Goal: Task Accomplishment & Management: Manage account settings

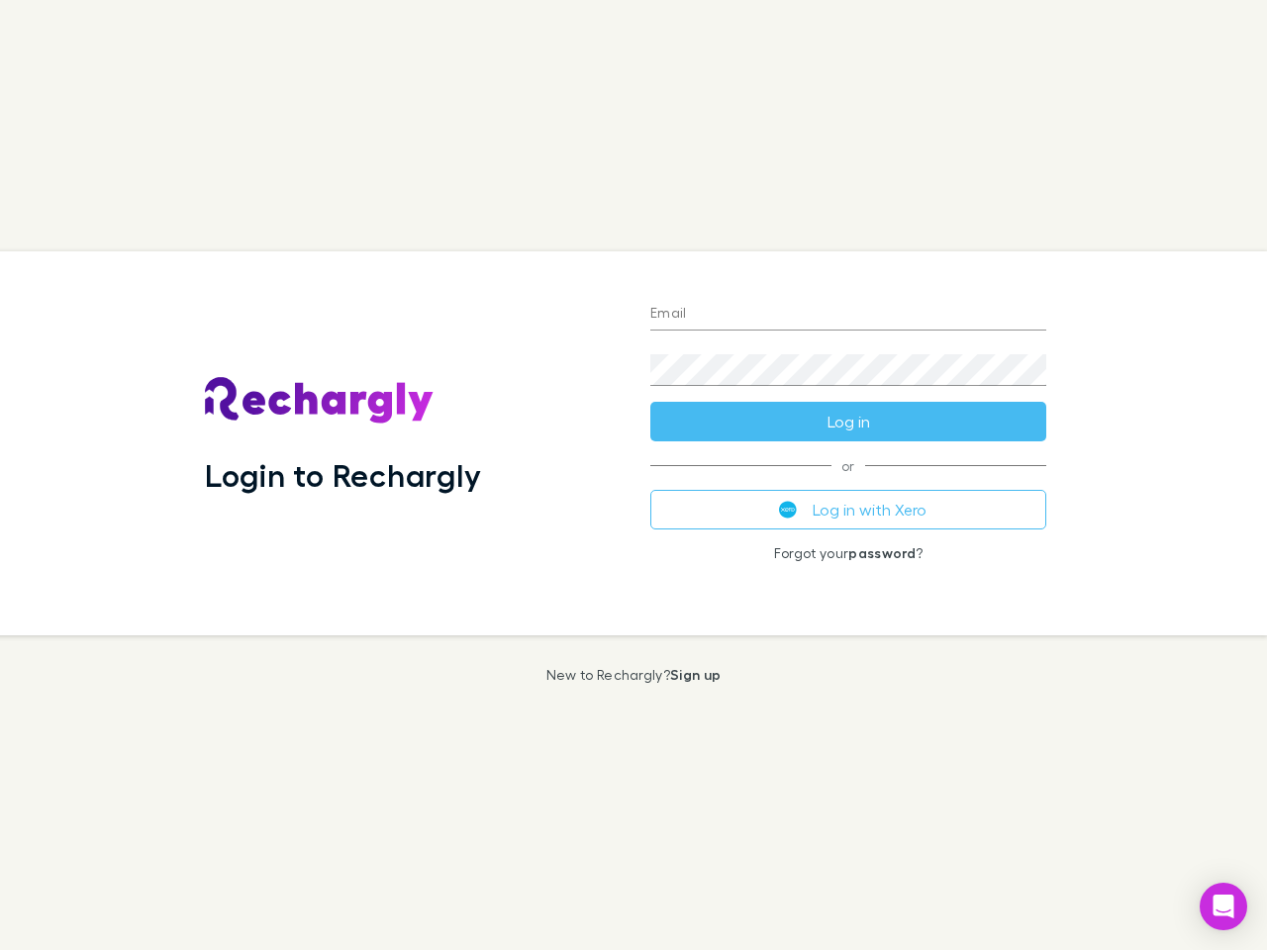
click at [633, 475] on div "Login to Rechargly" at bounding box center [411, 443] width 445 height 384
click at [848, 315] on input "Email" at bounding box center [848, 315] width 396 height 32
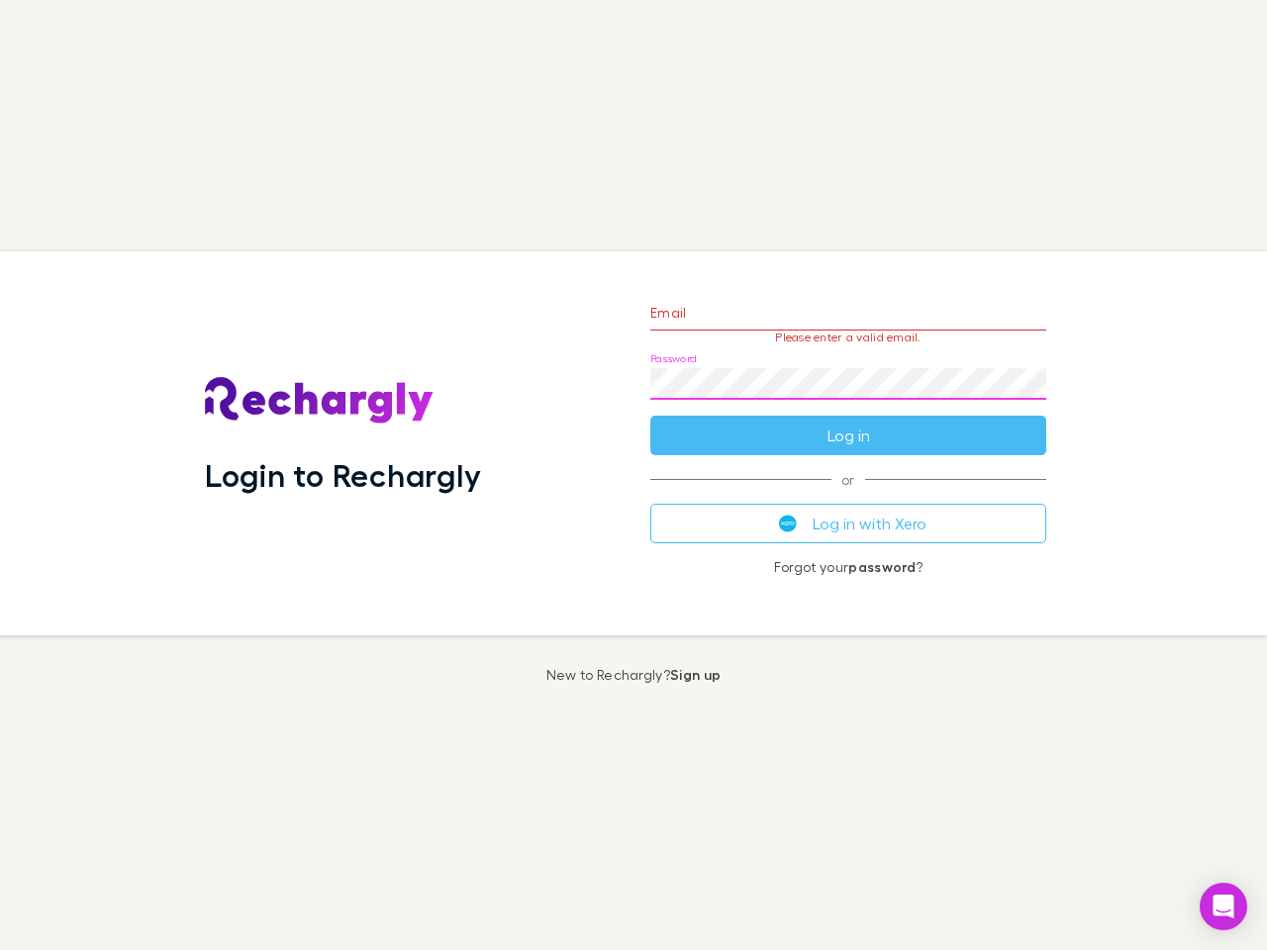
click at [848, 422] on form "Email Please enter a valid email. Password Log in" at bounding box center [848, 369] width 396 height 172
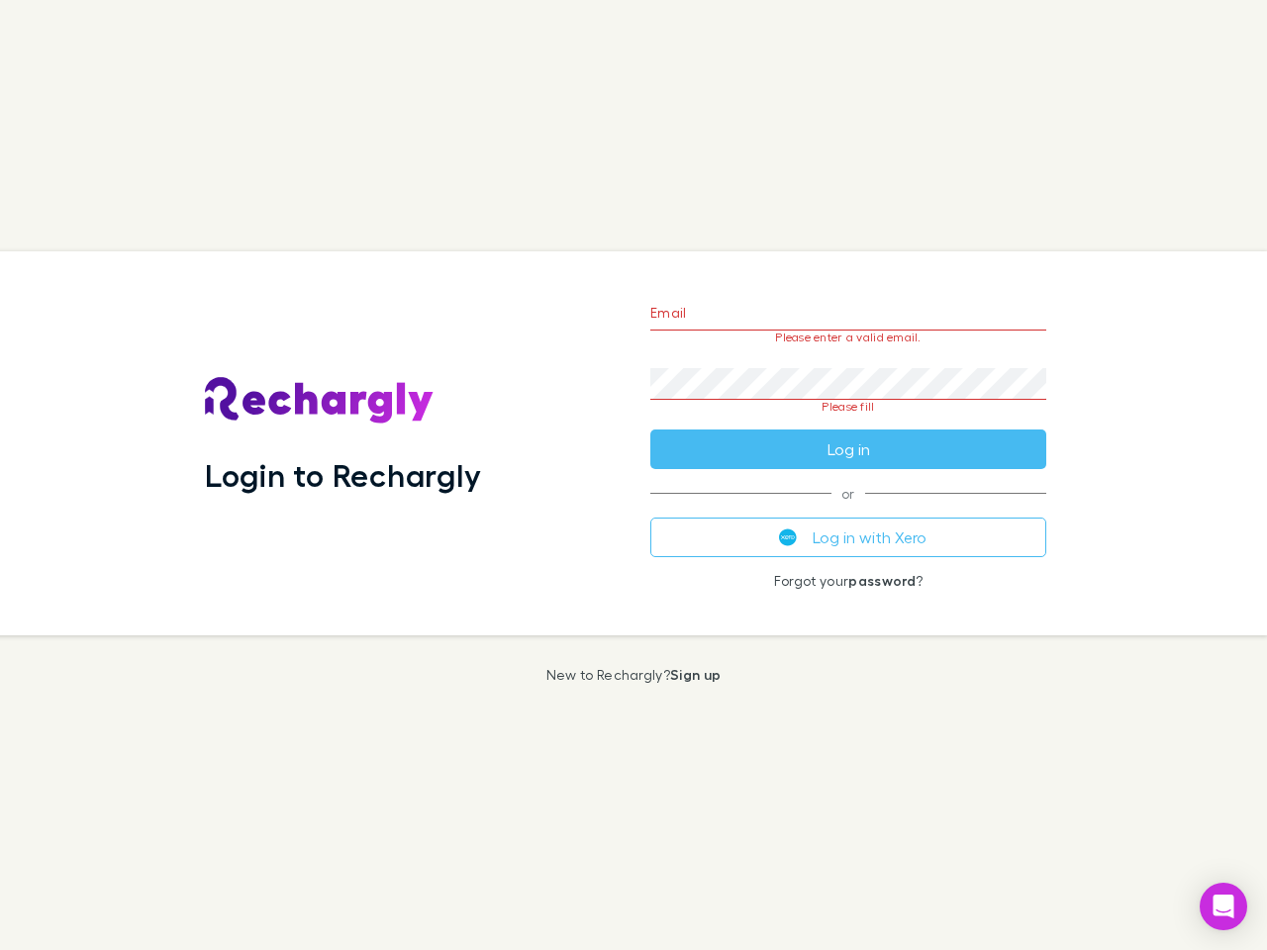
click at [848, 510] on div "Email Please enter a valid email. Password Please fill Log in or Log in with Xe…" at bounding box center [847, 443] width 427 height 384
click at [1223, 906] on icon "Open Intercom Messenger" at bounding box center [1223, 907] width 21 height 24
